Goal: Transaction & Acquisition: Book appointment/travel/reservation

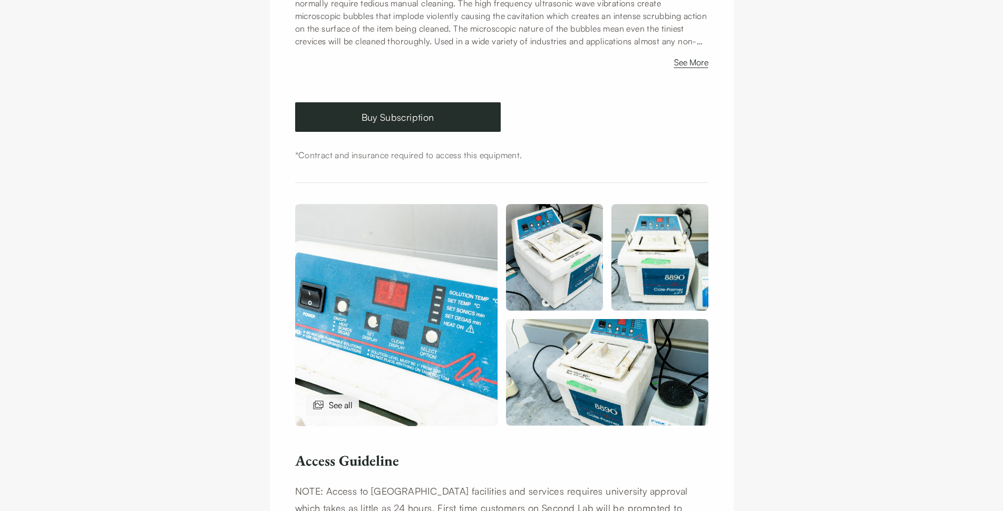
scroll to position [264, 0]
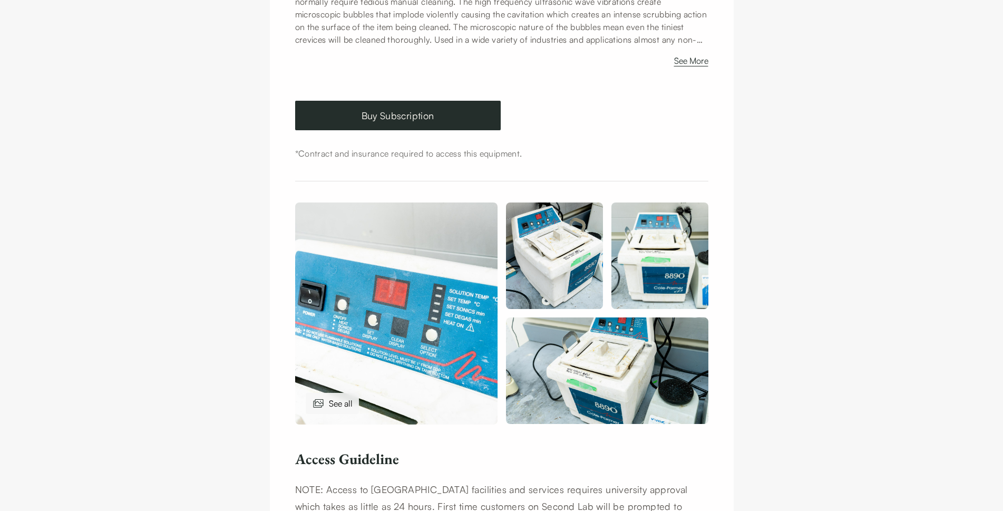
click at [532, 266] on img at bounding box center [554, 255] width 97 height 106
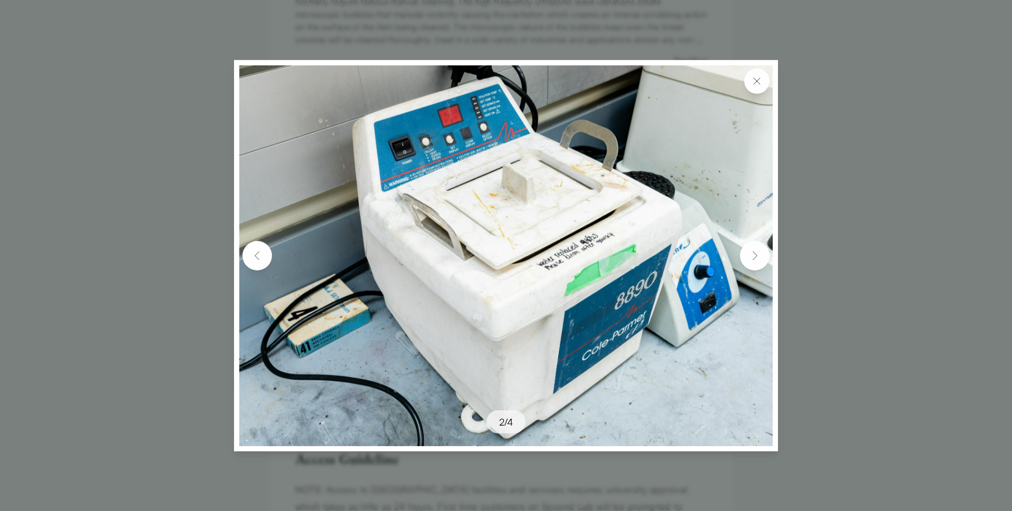
click at [757, 251] on img at bounding box center [754, 255] width 17 height 17
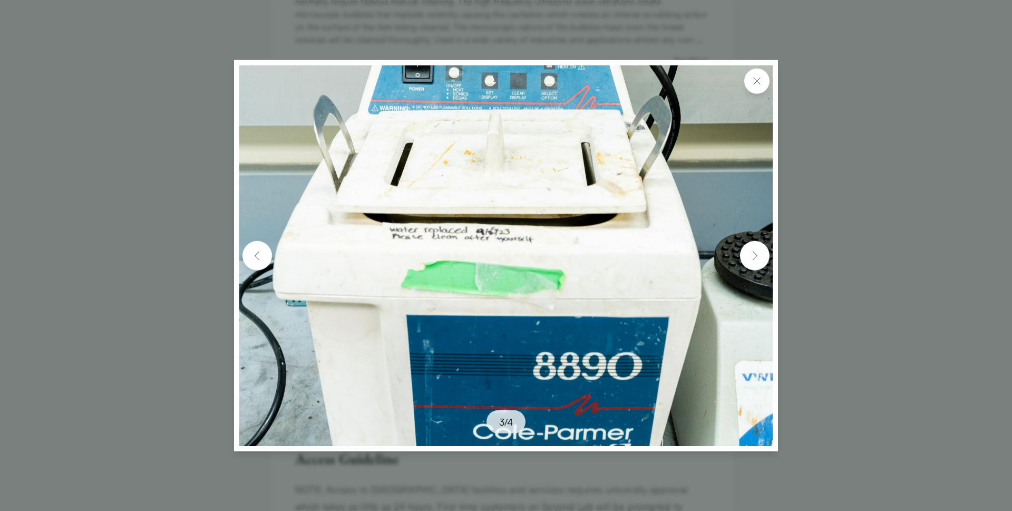
click at [757, 251] on img at bounding box center [754, 255] width 17 height 17
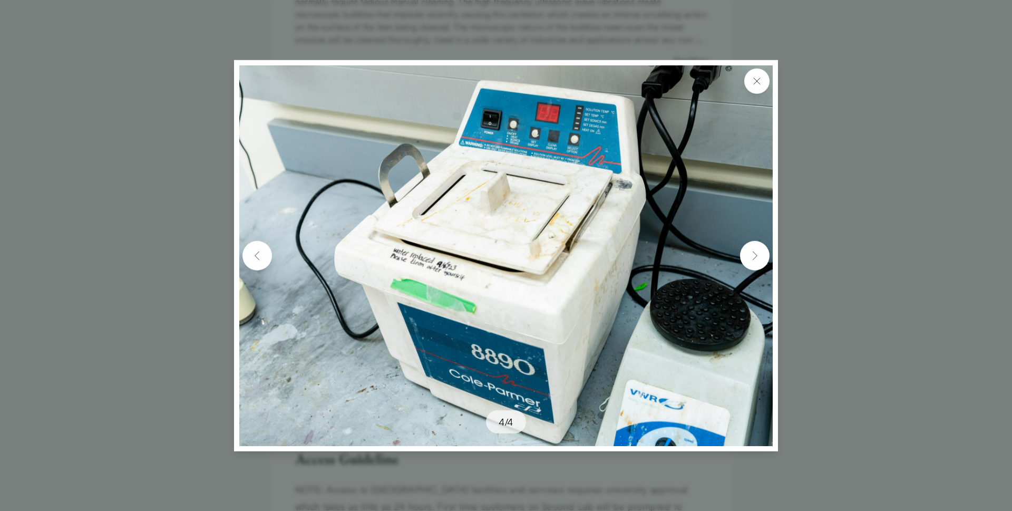
click at [757, 251] on img at bounding box center [754, 255] width 17 height 17
click at [759, 81] on img at bounding box center [757, 80] width 13 height 13
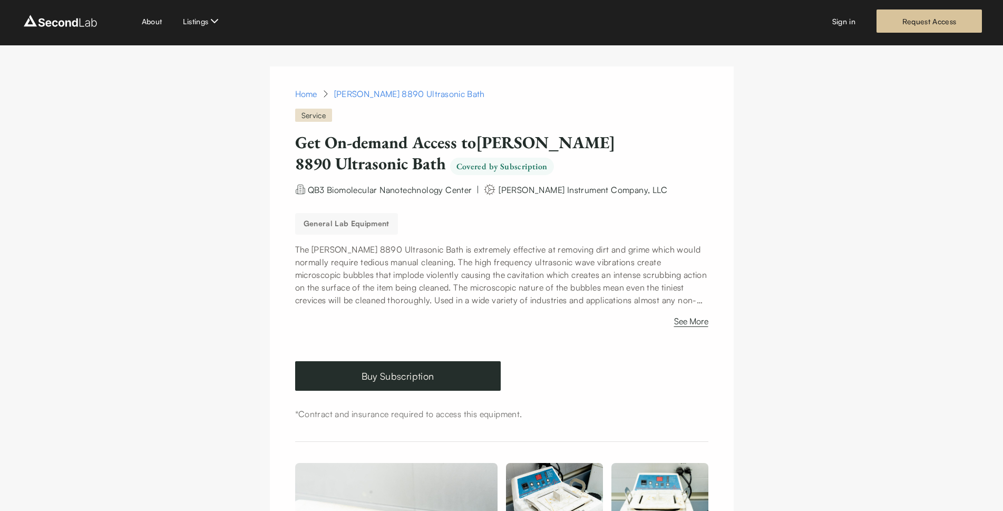
scroll to position [0, 0]
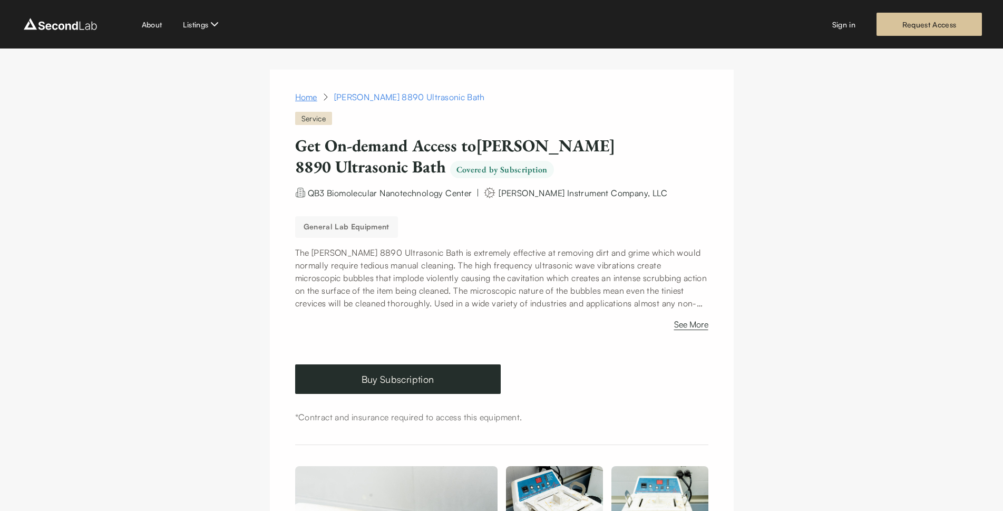
click at [312, 94] on link "Home" at bounding box center [306, 97] width 22 height 13
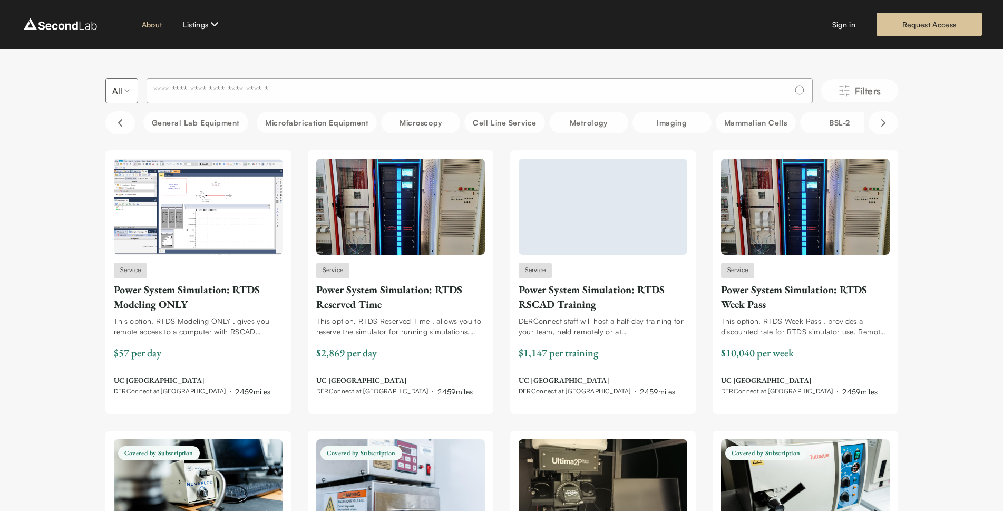
click at [153, 23] on link "About" at bounding box center [152, 24] width 21 height 11
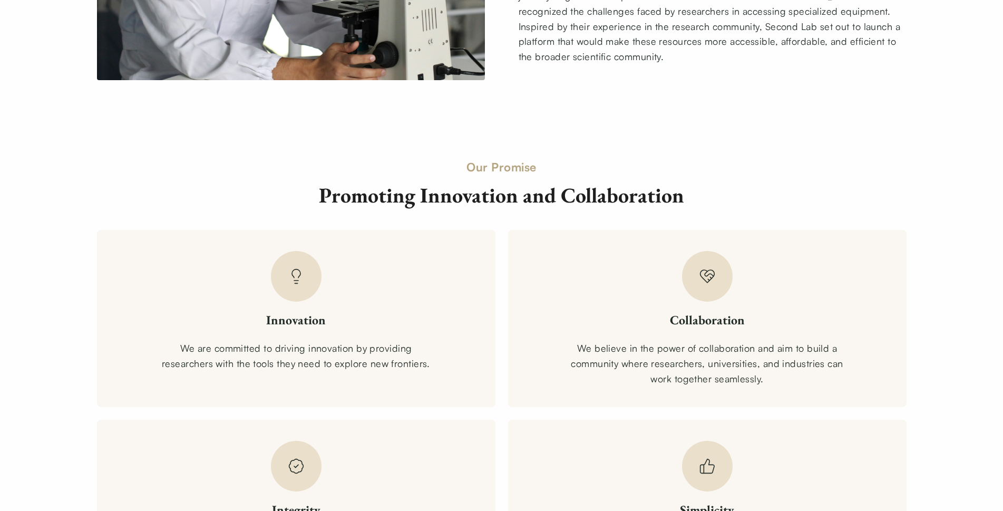
scroll to position [527, 0]
